Goal: Navigation & Orientation: Find specific page/section

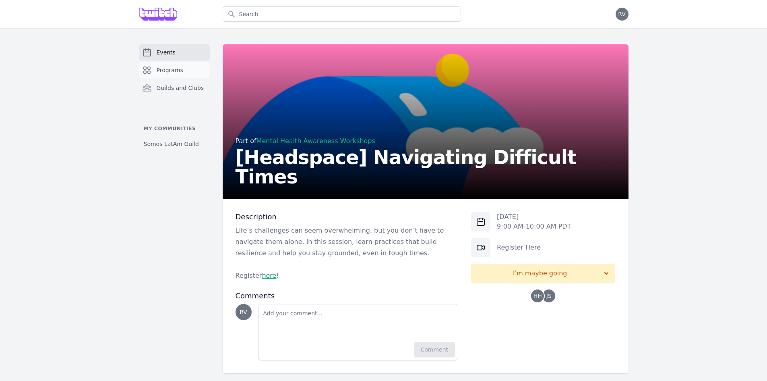
click at [159, 69] on span "Programs" at bounding box center [170, 70] width 27 height 8
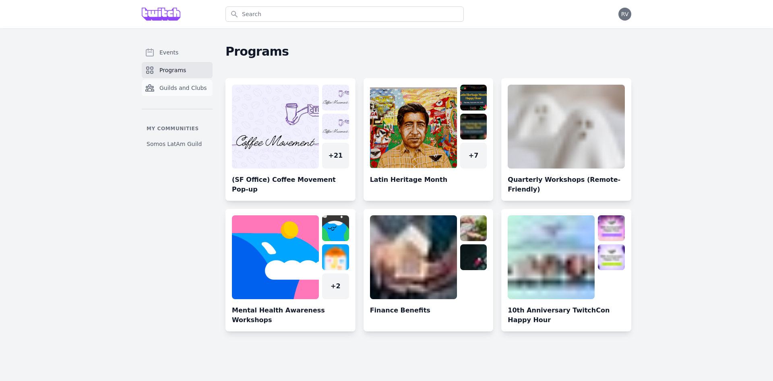
click at [166, 90] on span "Guilds and Clubs" at bounding box center [183, 88] width 48 height 8
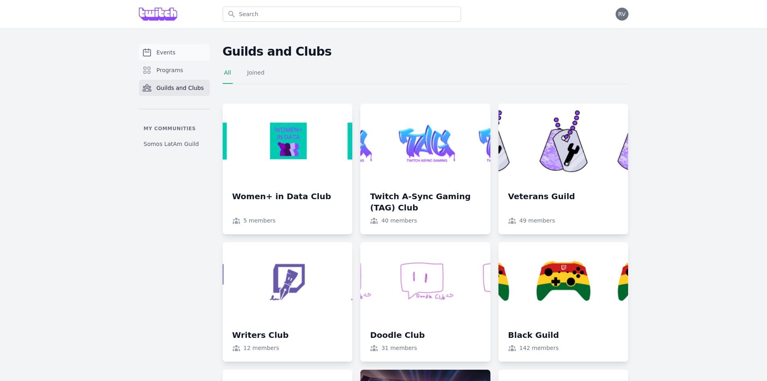
click at [176, 57] on link "Events" at bounding box center [174, 52] width 71 height 16
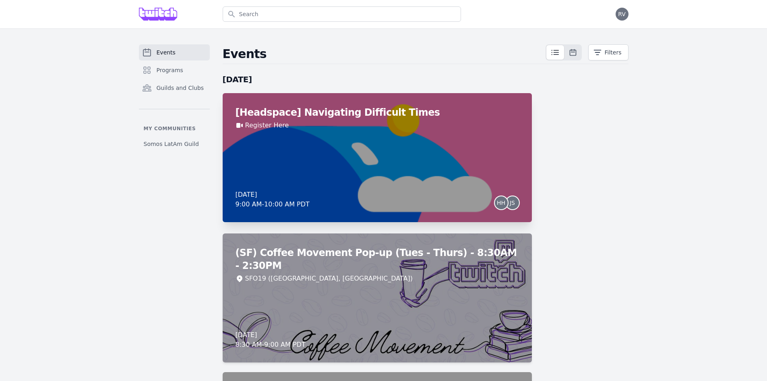
click at [504, 203] on span "HH" at bounding box center [501, 203] width 8 height 6
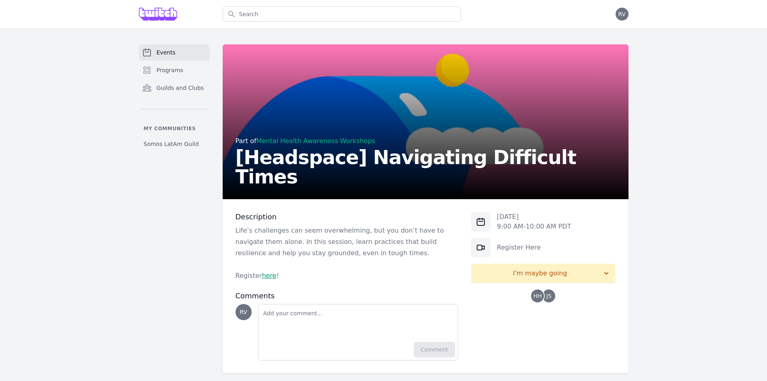
scroll to position [8, 0]
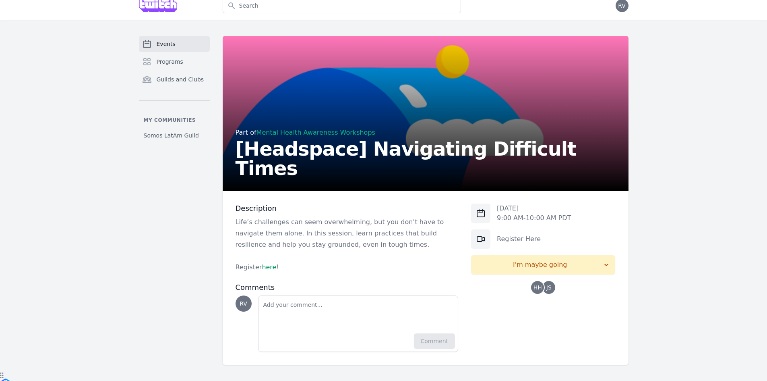
click at [181, 39] on link "Events" at bounding box center [174, 44] width 71 height 16
